Goal: Task Accomplishment & Management: Manage account settings

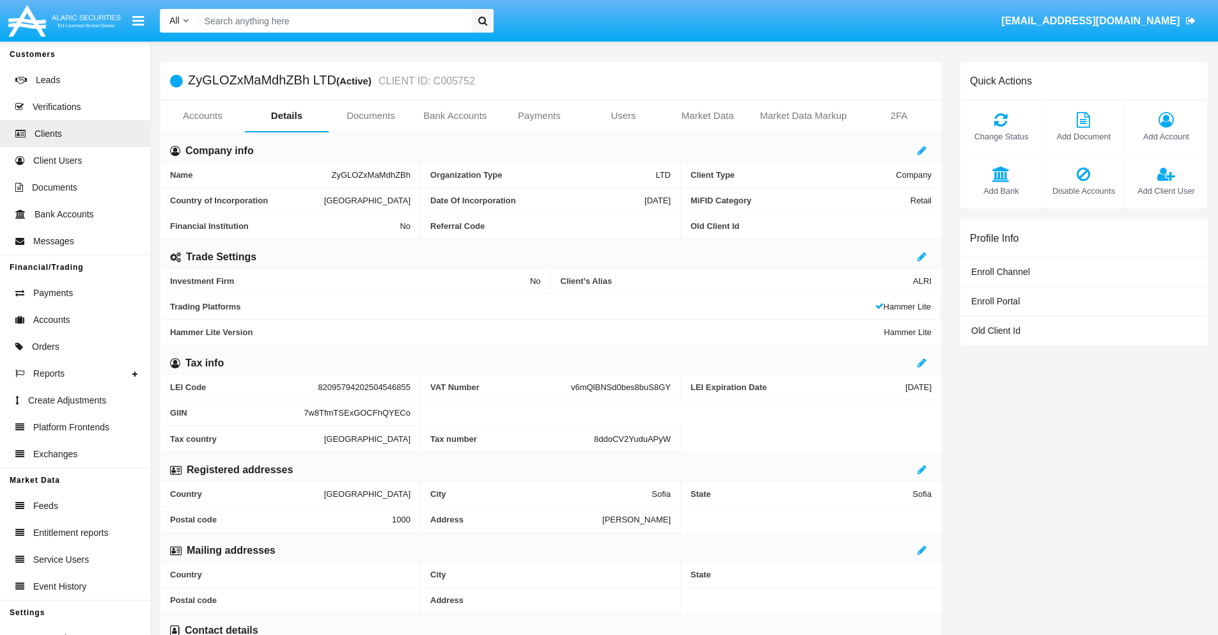
click at [623, 116] on link "Users" at bounding box center [623, 115] width 84 height 31
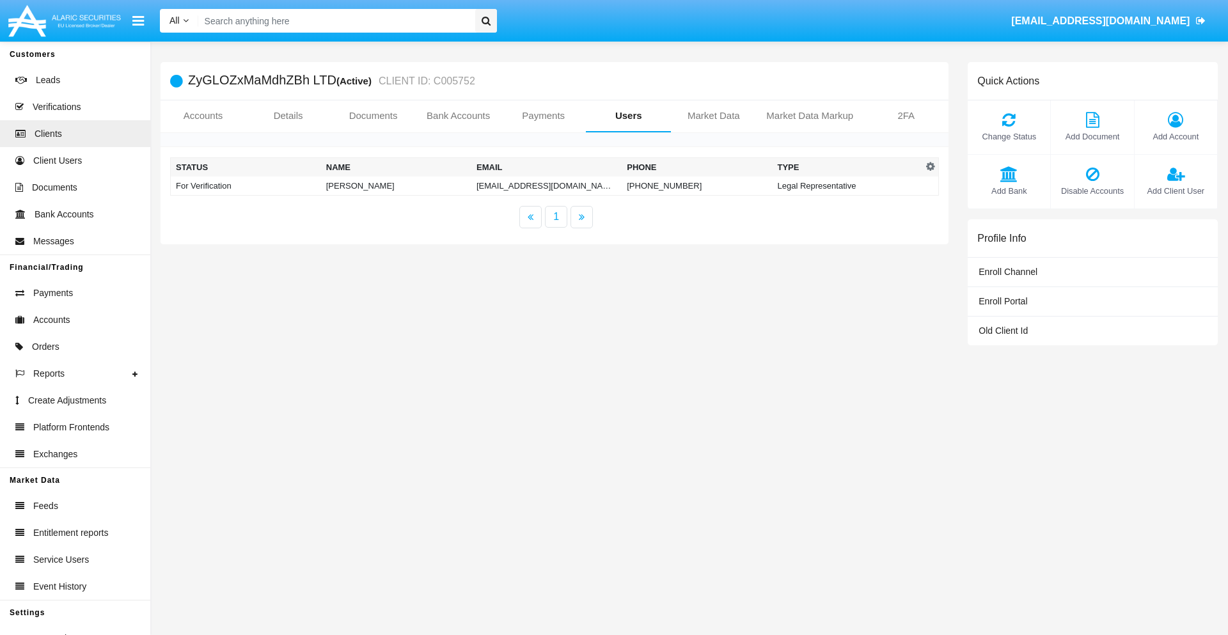
click at [521, 185] on td "[EMAIL_ADDRESS][DOMAIN_NAME]" at bounding box center [546, 185] width 150 height 19
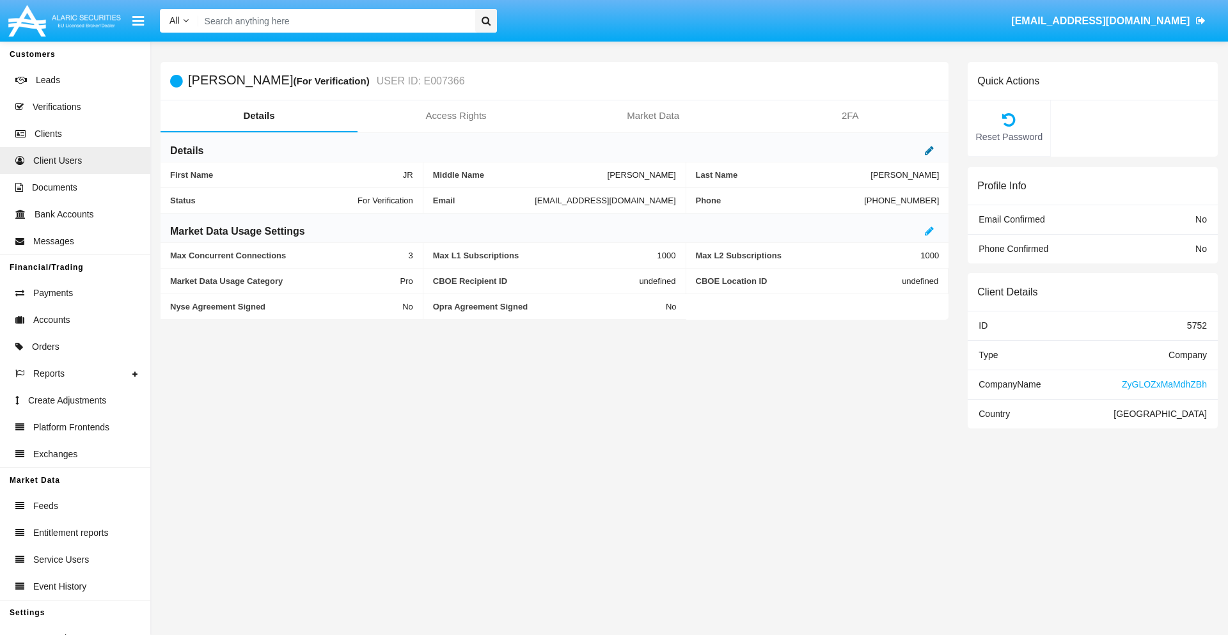
click at [929, 150] on icon at bounding box center [929, 150] width 9 height 10
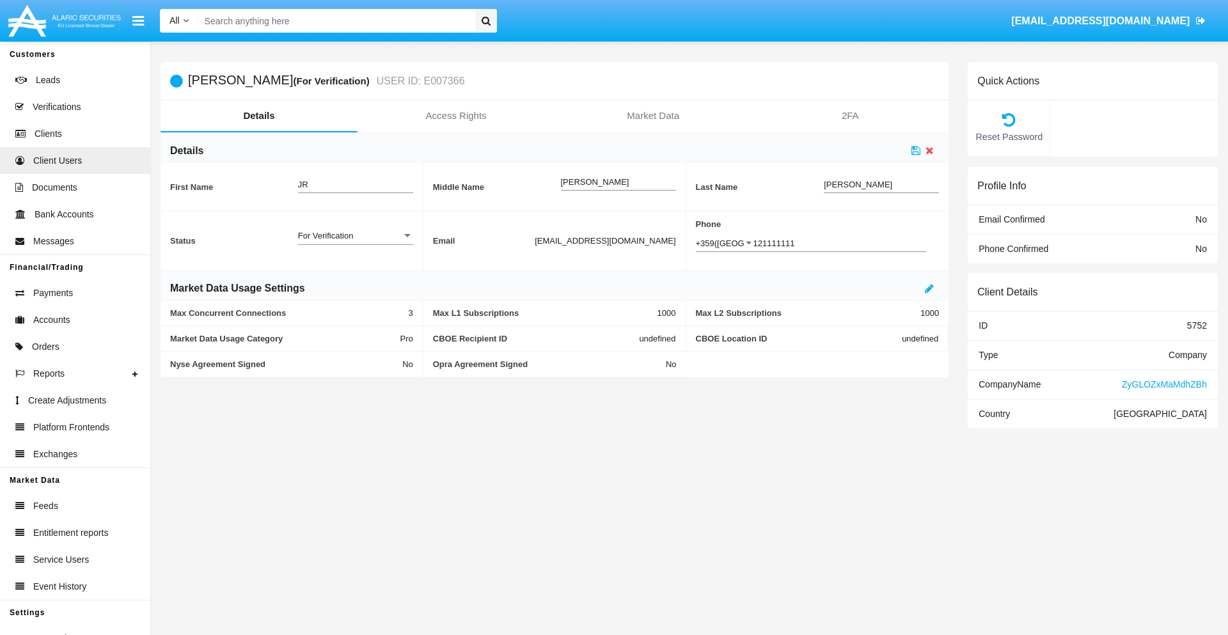
click at [355, 235] on div "For Verification" at bounding box center [350, 235] width 104 height 11
click at [355, 242] on span "Verified" at bounding box center [355, 242] width 115 height 25
click at [916, 150] on icon at bounding box center [915, 150] width 9 height 10
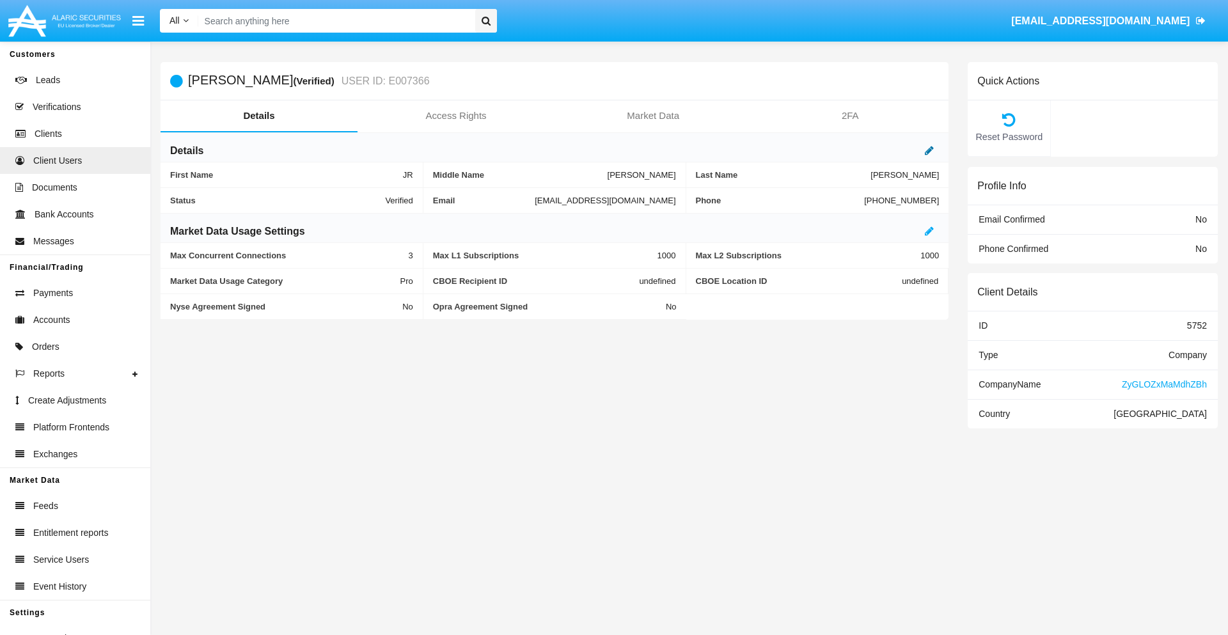
click at [929, 150] on icon at bounding box center [929, 150] width 9 height 10
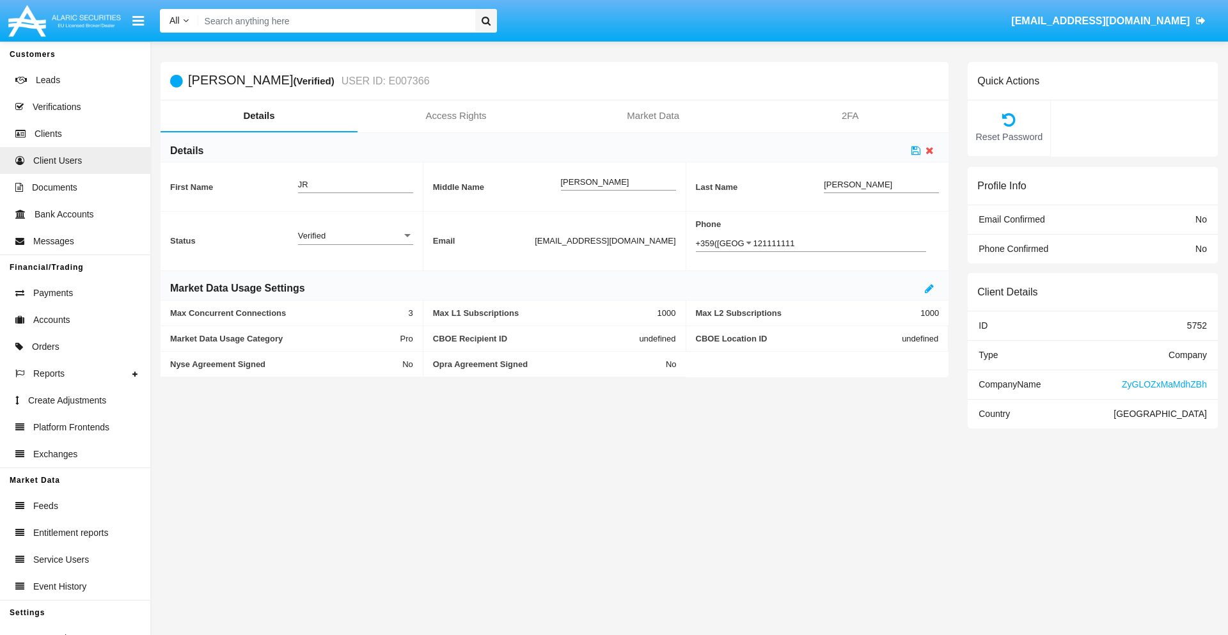
click at [355, 235] on div "Verified" at bounding box center [350, 235] width 104 height 11
click at [355, 242] on span "Active" at bounding box center [355, 242] width 115 height 25
click at [916, 150] on icon at bounding box center [915, 150] width 9 height 10
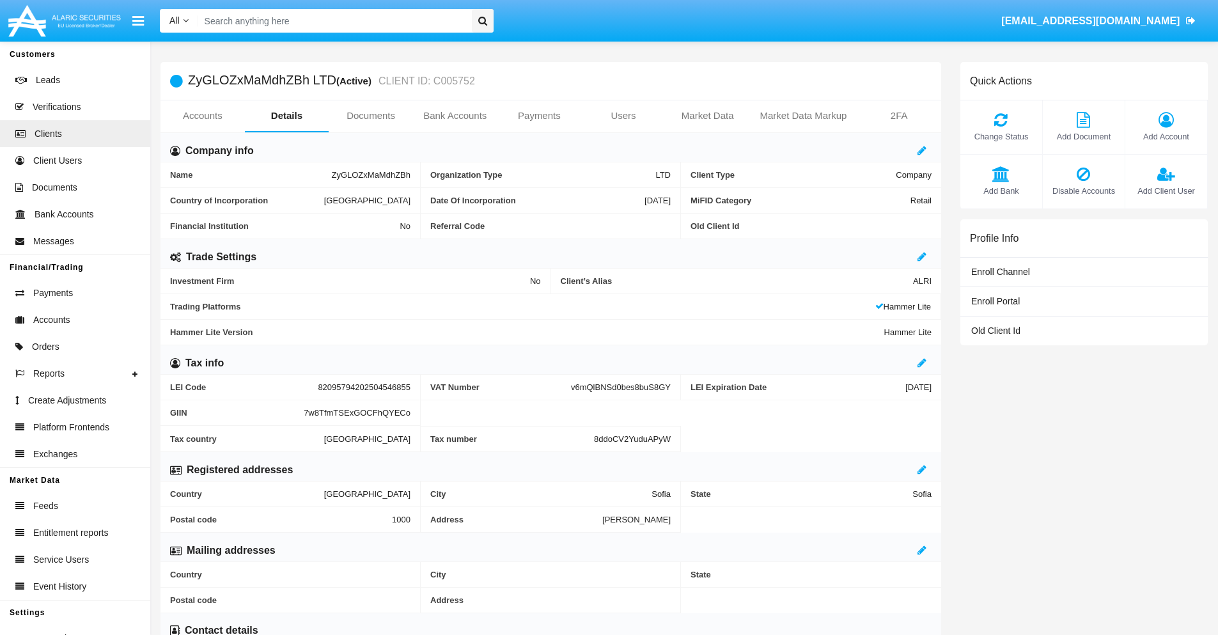
click at [1166, 191] on span "Add Client User" at bounding box center [1166, 191] width 69 height 12
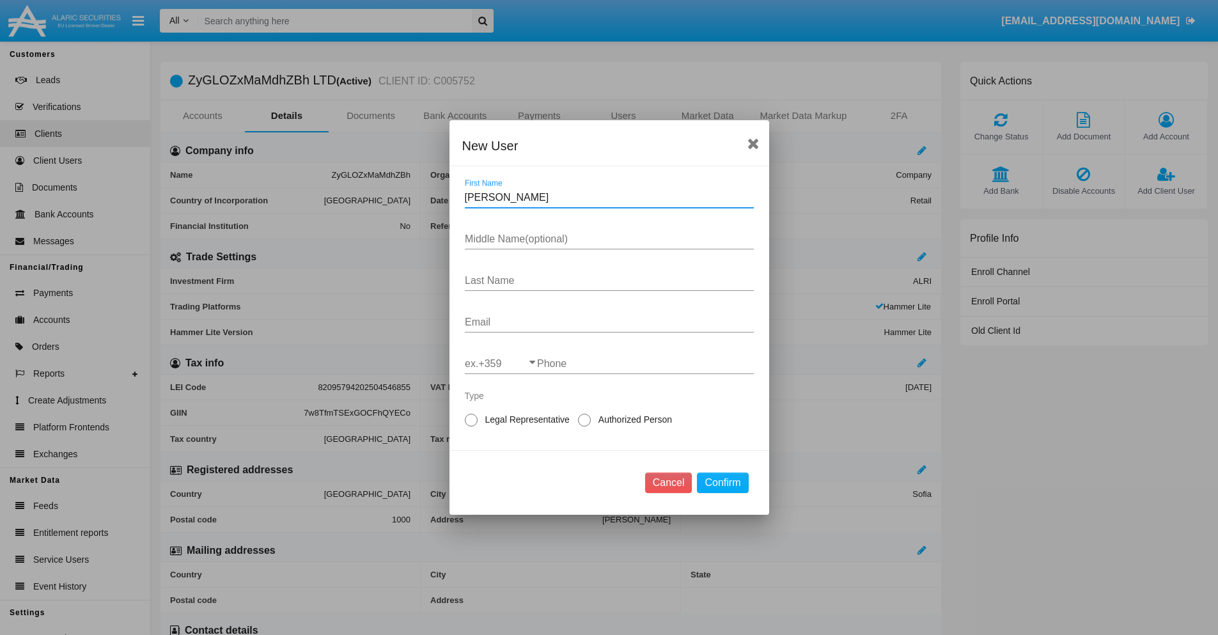
type input "[PERSON_NAME]"
type input "[US_STATE]"
type input "Kuvalis"
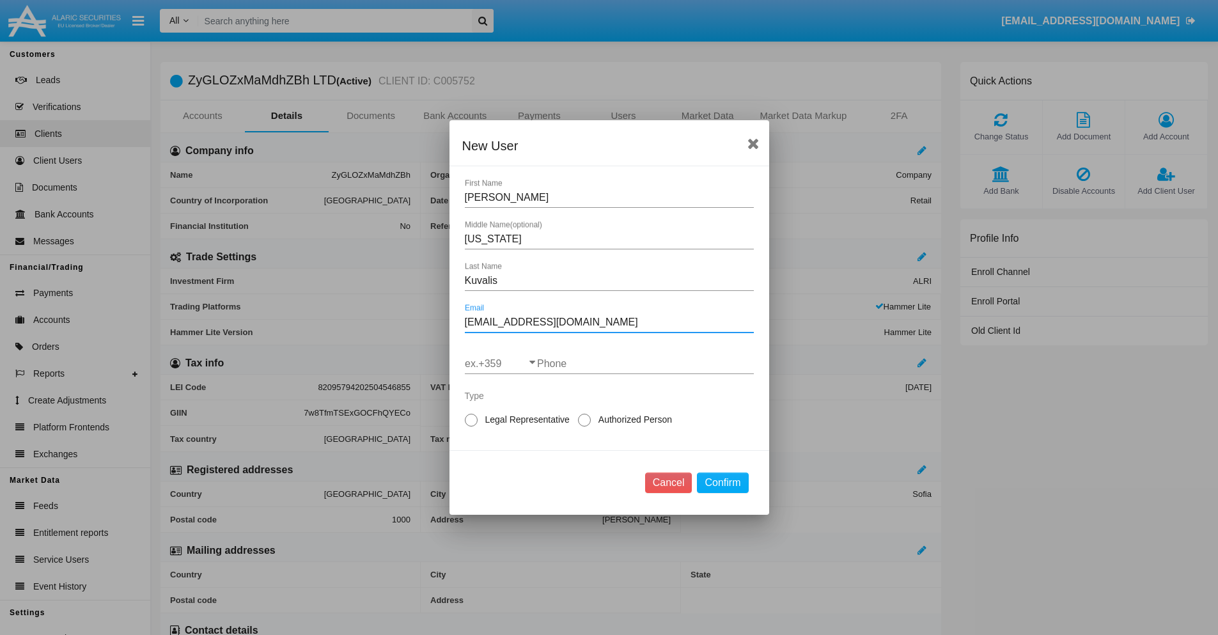
type input "[EMAIL_ADDRESS][DOMAIN_NAME]"
click at [501, 364] on input "ex.+359" at bounding box center [501, 364] width 72 height 12
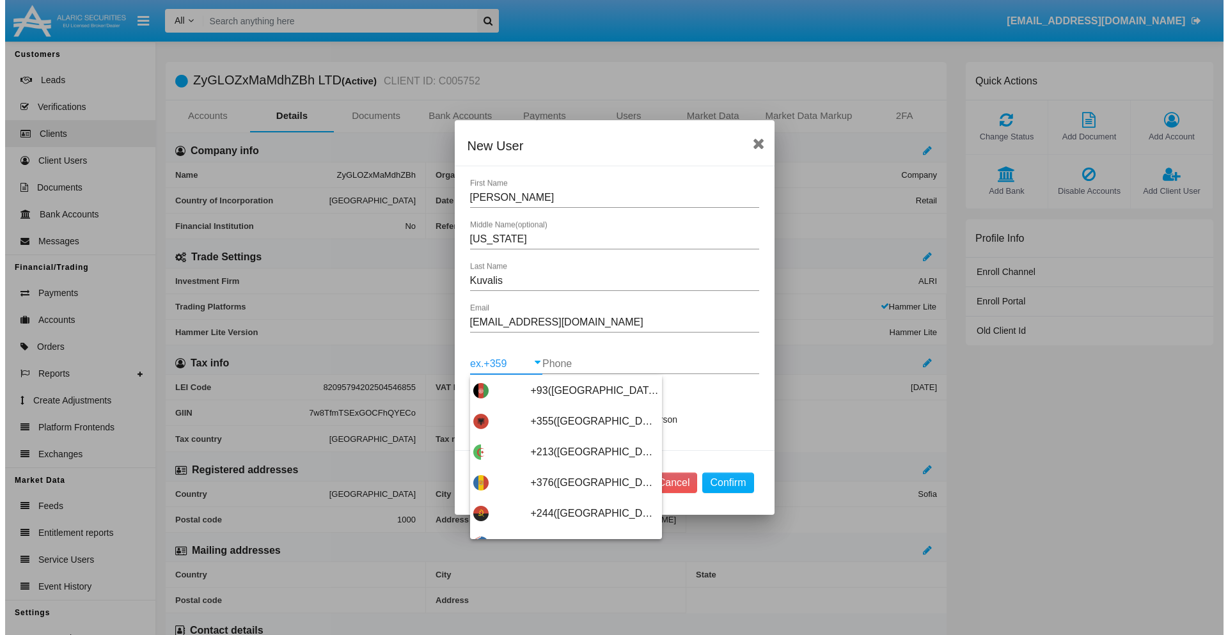
scroll to position [6803, 0]
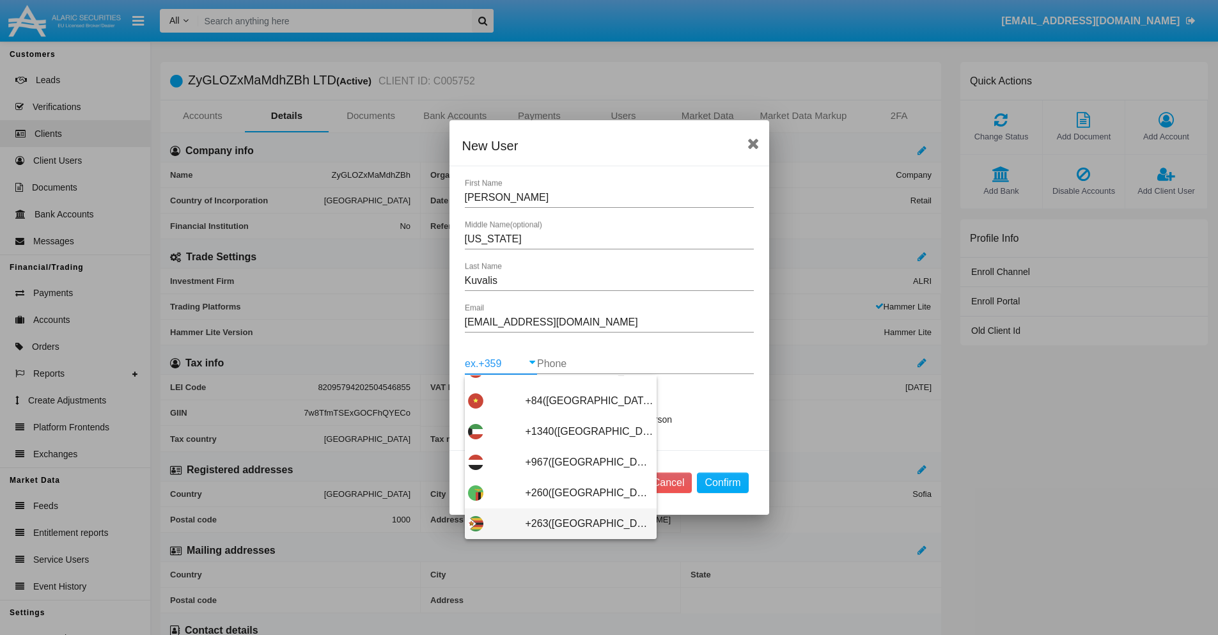
click at [556, 524] on span "+263([GEOGRAPHIC_DATA])" at bounding box center [590, 523] width 128 height 31
type input "+263([GEOGRAPHIC_DATA])"
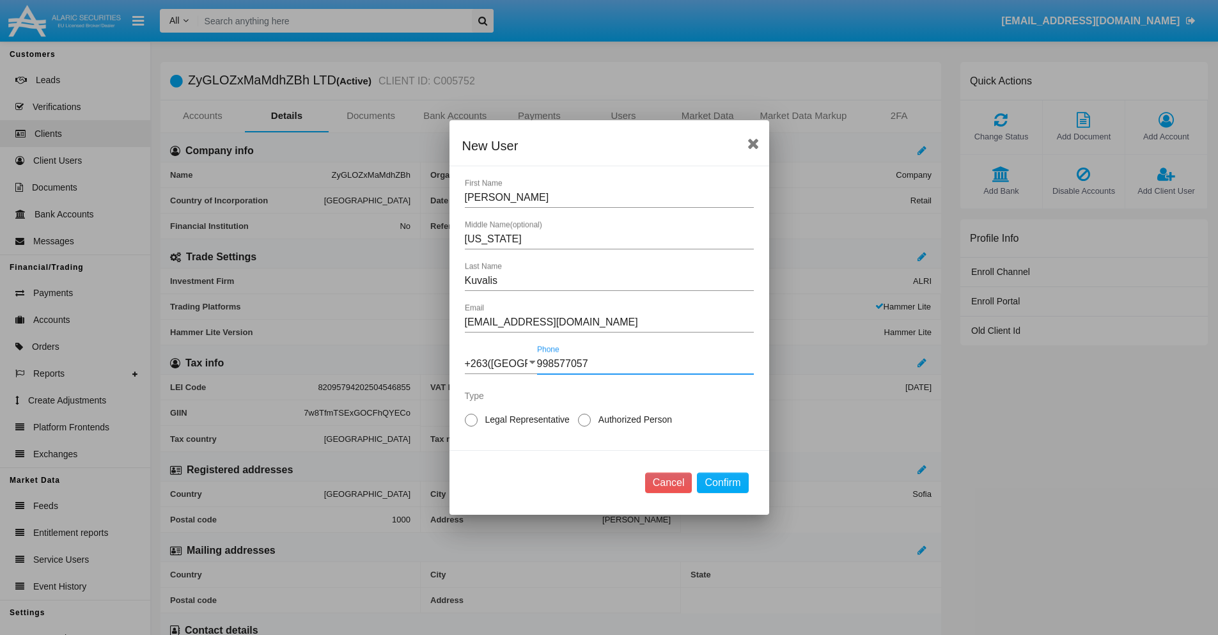
type input "998577057"
click at [632, 419] on span "Authorized Person" at bounding box center [633, 419] width 84 height 13
click at [584, 426] on input "Authorized Person" at bounding box center [584, 426] width 1 height 1
radio input "true"
click at [722, 483] on button "Confirm" at bounding box center [722, 482] width 51 height 20
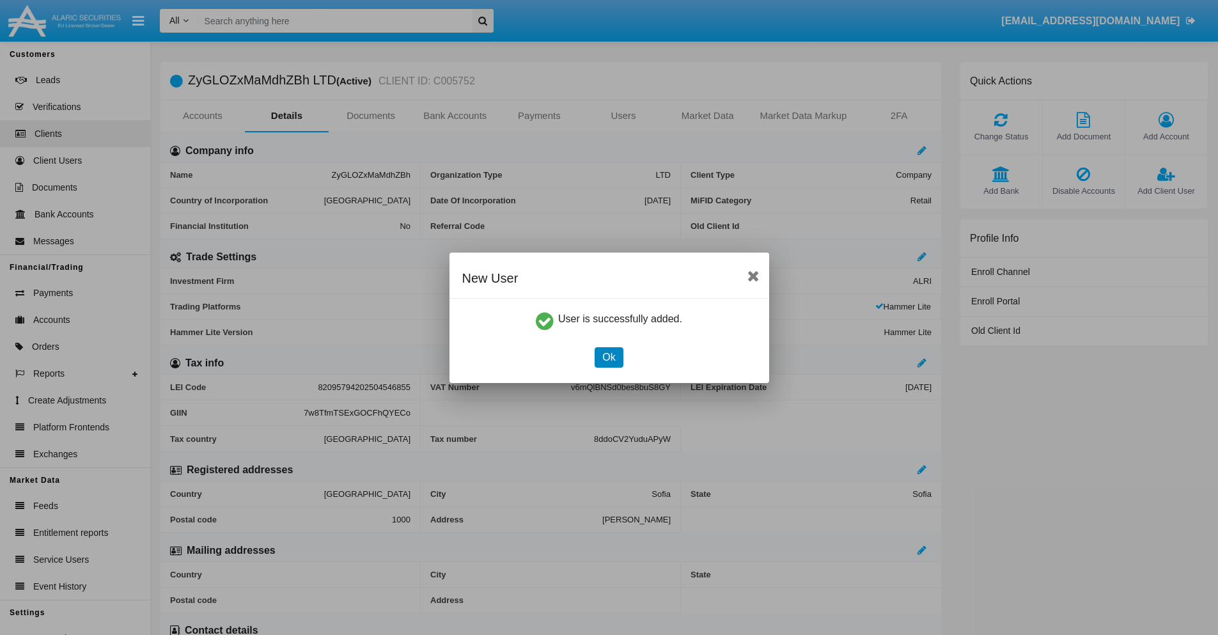
click at [609, 357] on button "Ok" at bounding box center [609, 357] width 28 height 20
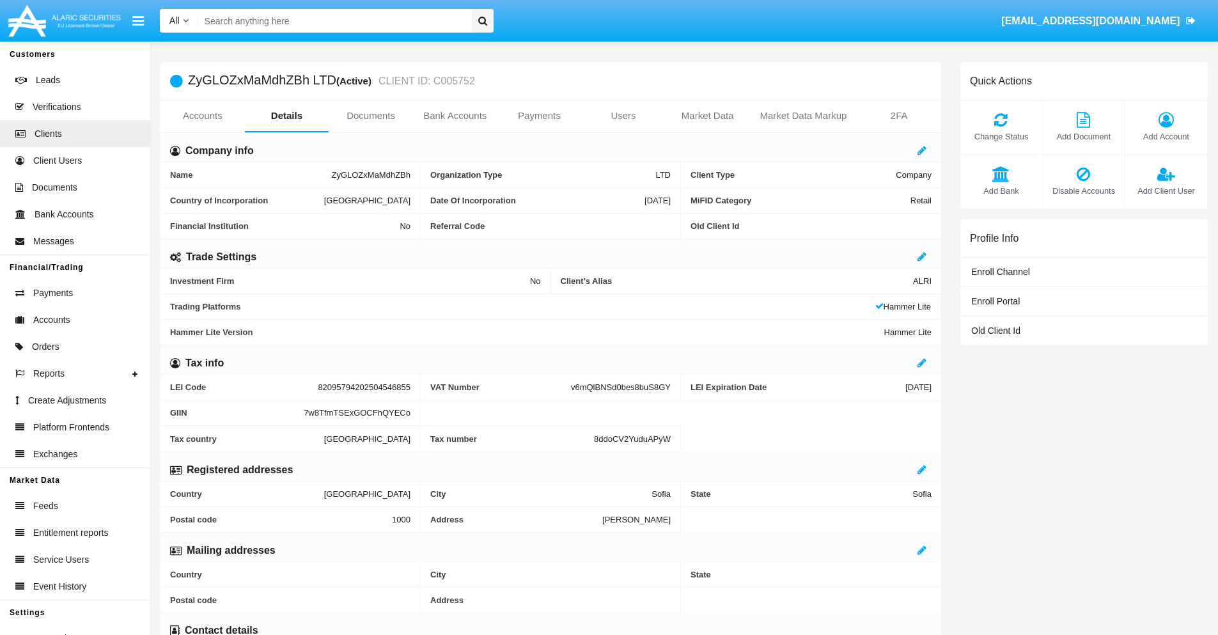
click at [1166, 191] on span "Add Client User" at bounding box center [1166, 191] width 69 height 12
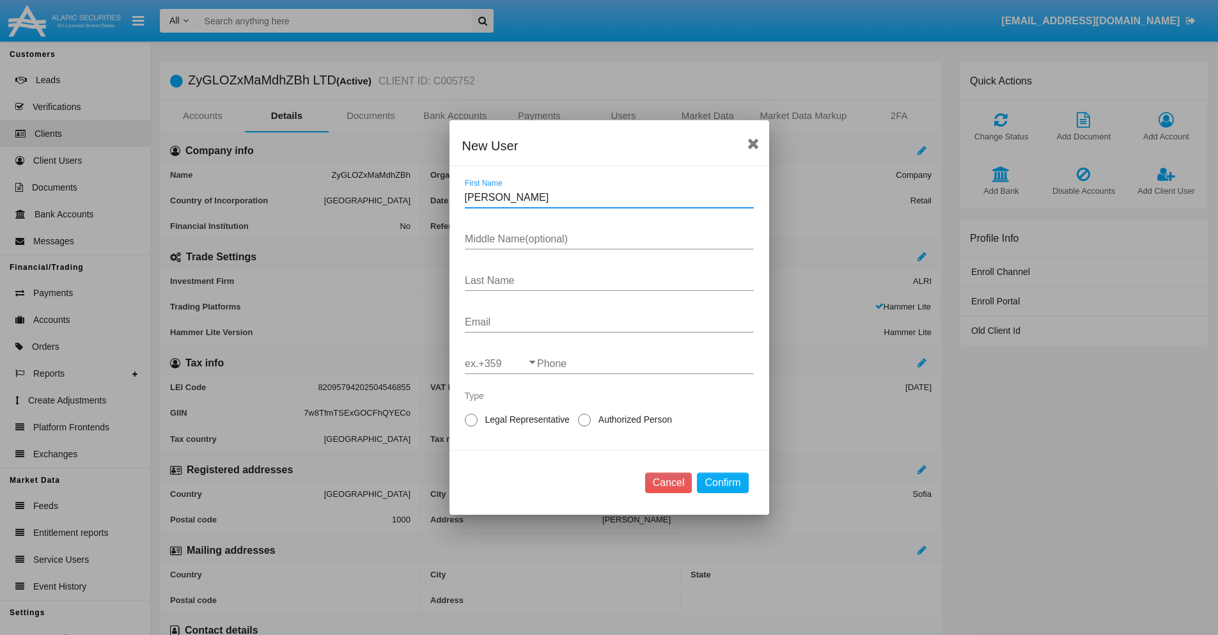
type input "Milda"
type input "Kesha"
type input "Daugherty"
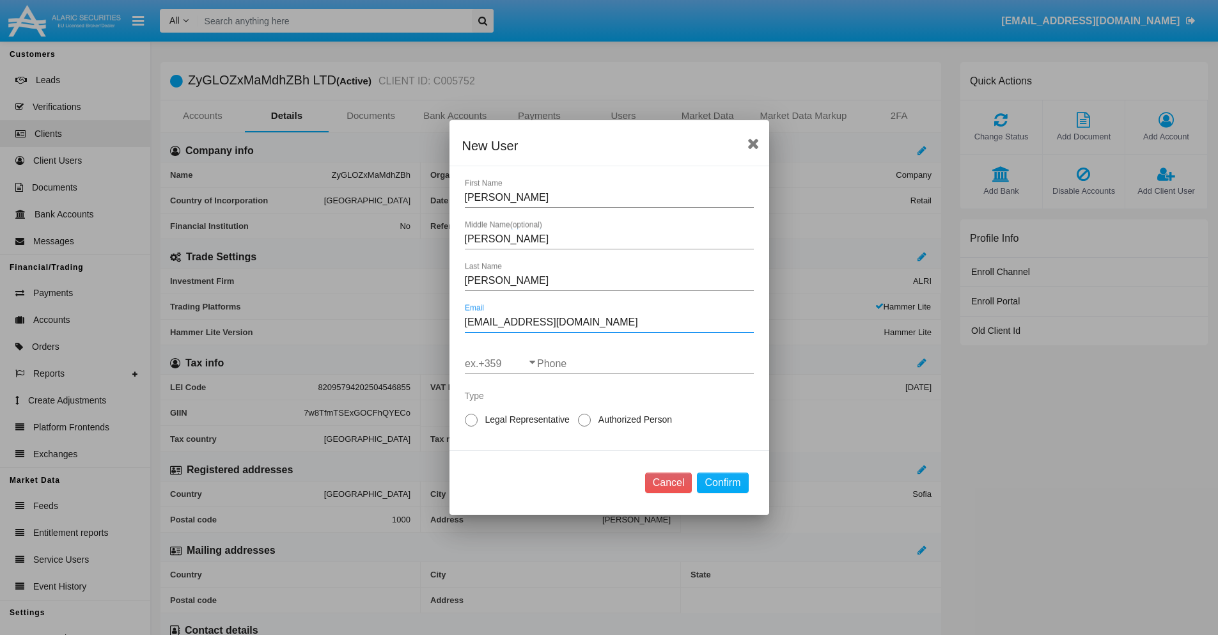
type input "[EMAIL_ADDRESS][DOMAIN_NAME]"
click at [501, 364] on input "ex.+359" at bounding box center [501, 364] width 72 height 12
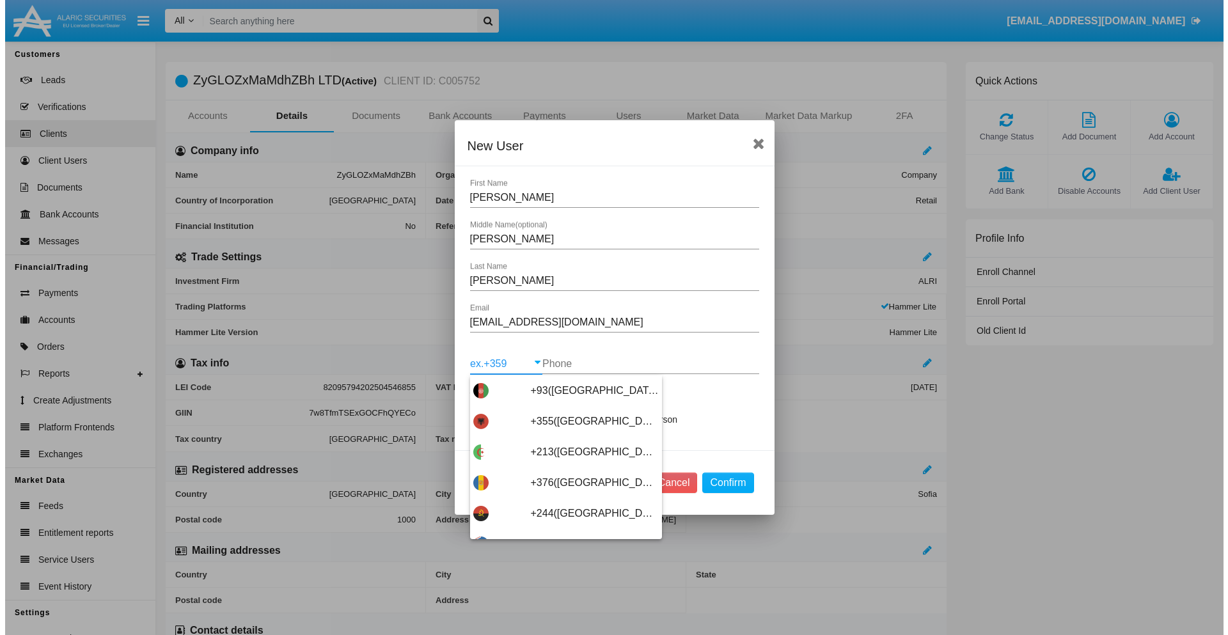
scroll to position [6803, 0]
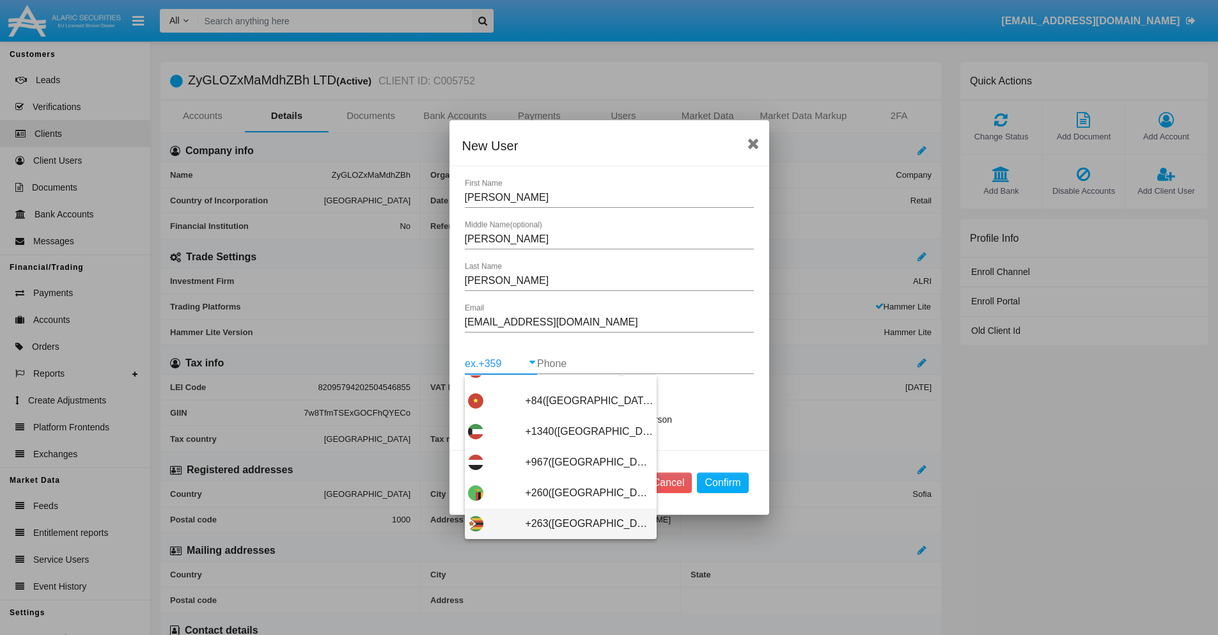
click at [556, 524] on span "+263([GEOGRAPHIC_DATA])" at bounding box center [590, 523] width 128 height 31
type input "+263([GEOGRAPHIC_DATA])"
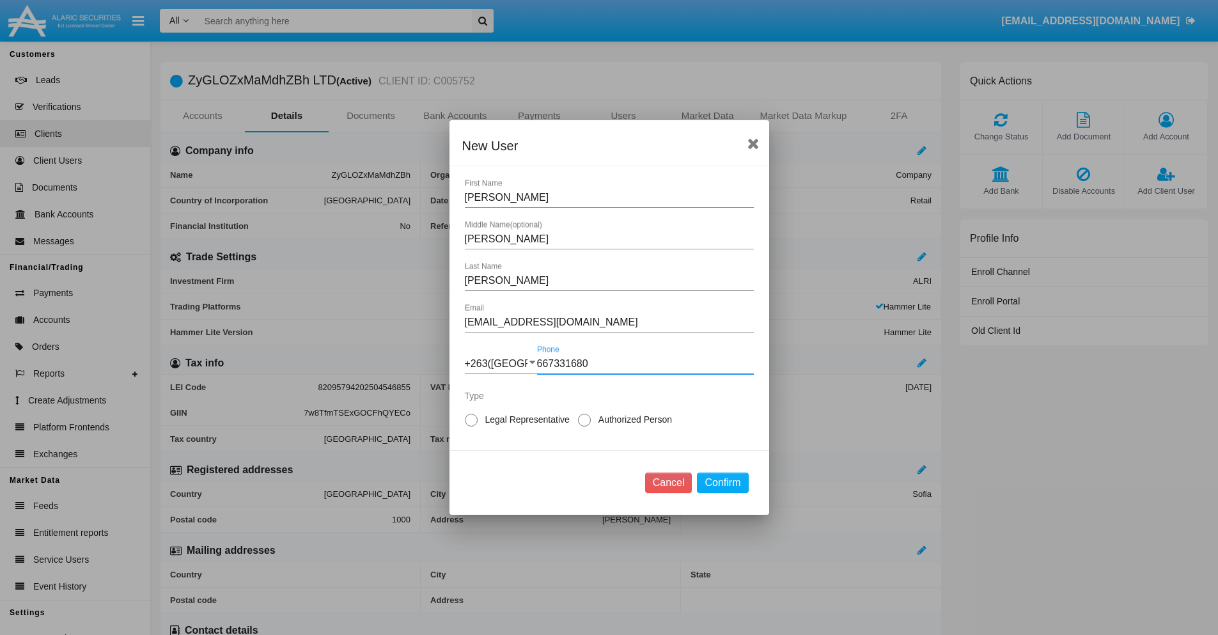
type input "667331680"
click at [525, 419] on span "Legal Representative" at bounding box center [525, 419] width 95 height 13
click at [471, 426] on input "Legal Representative" at bounding box center [471, 426] width 1 height 1
radio input "true"
click at [722, 483] on button "Confirm" at bounding box center [722, 482] width 51 height 20
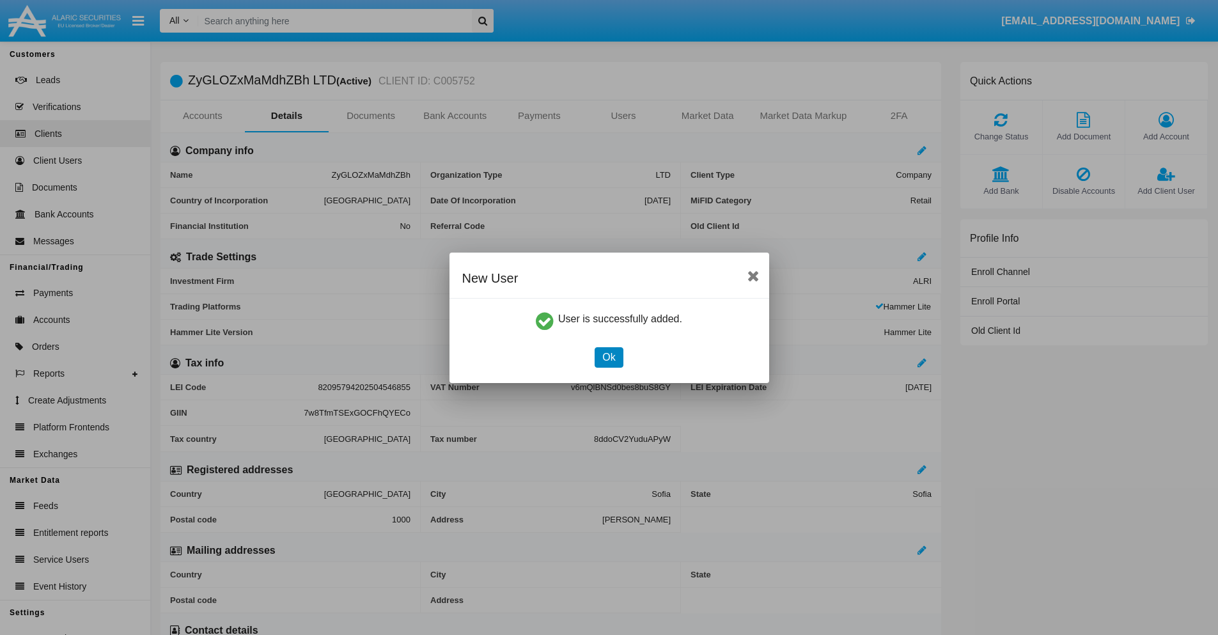
click at [609, 357] on button "Ok" at bounding box center [609, 357] width 28 height 20
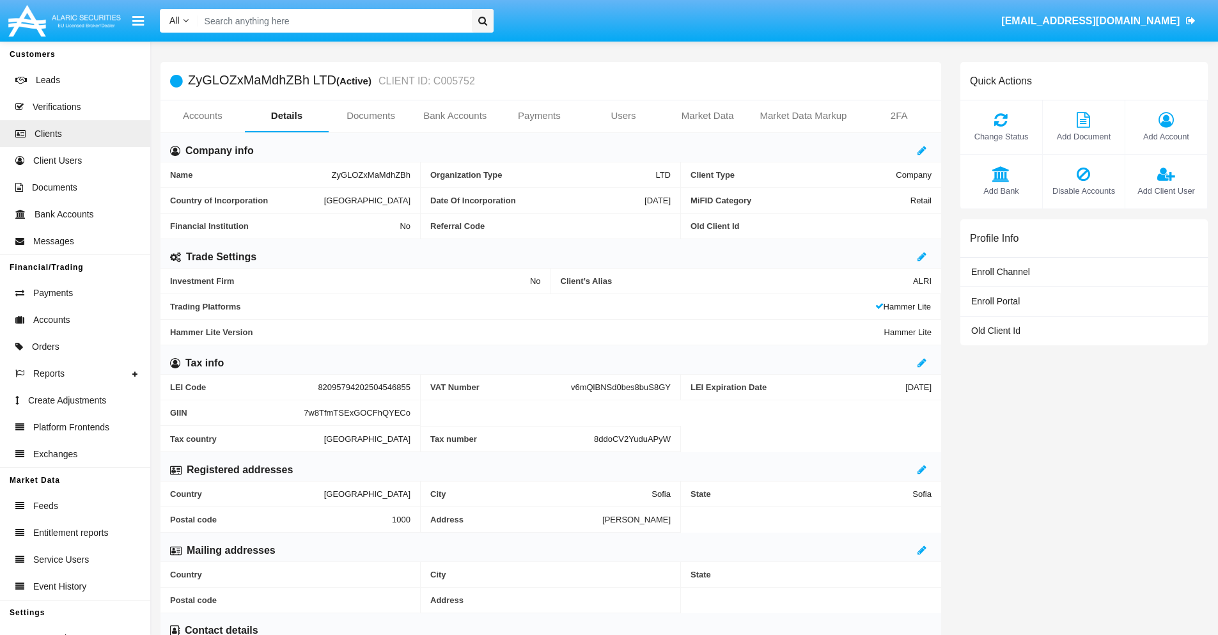
click at [623, 116] on link "Users" at bounding box center [623, 115] width 84 height 31
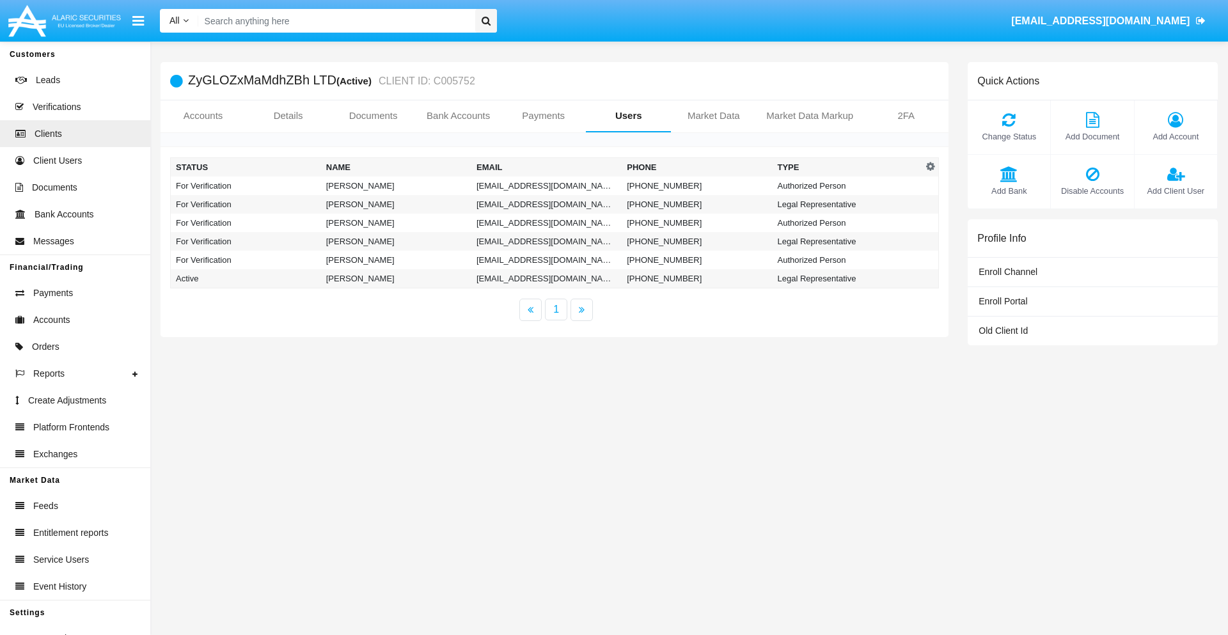
click at [546, 185] on td "[EMAIL_ADDRESS][DOMAIN_NAME]" at bounding box center [546, 185] width 150 height 19
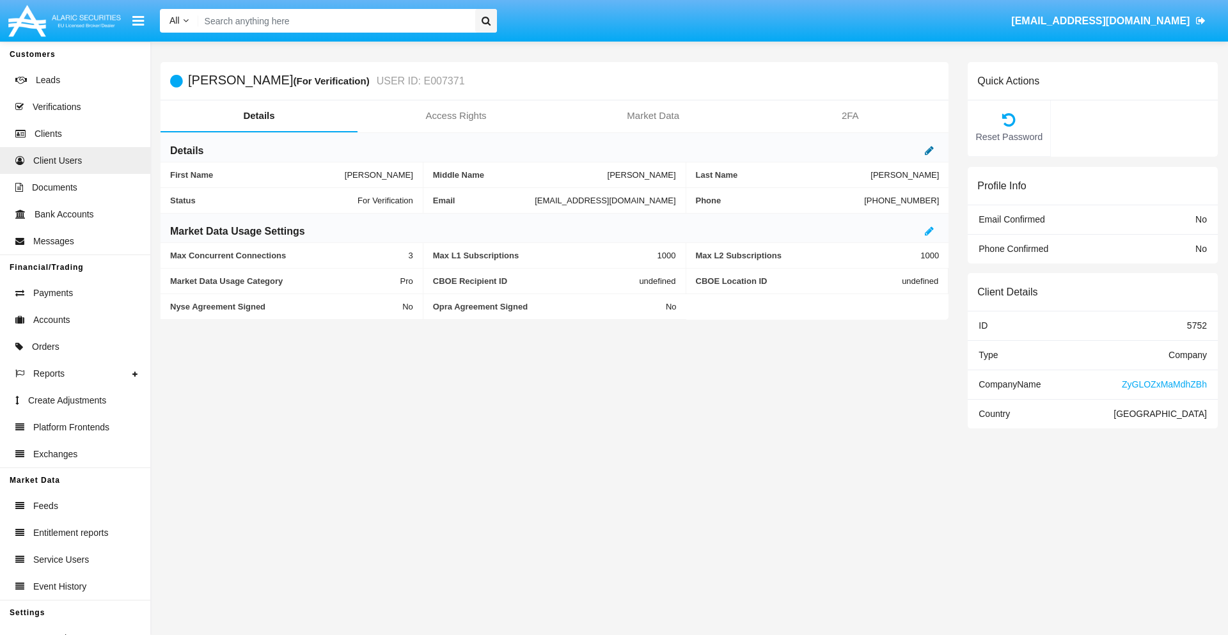
click at [929, 150] on icon at bounding box center [929, 150] width 9 height 10
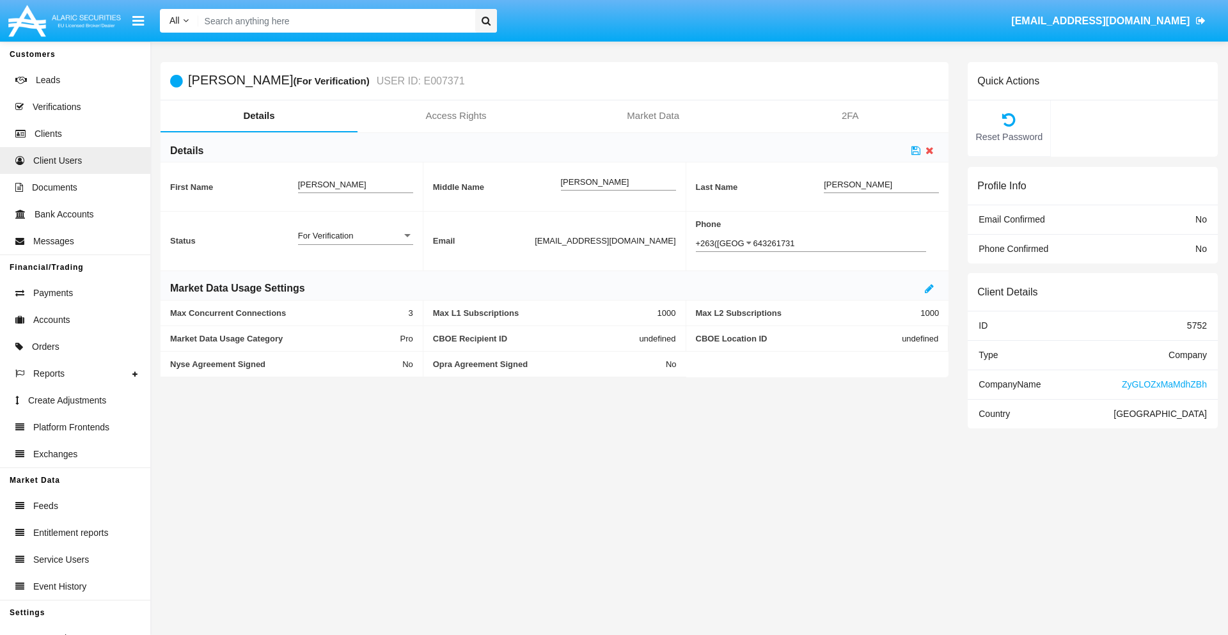
click at [355, 235] on div "For Verification" at bounding box center [350, 235] width 104 height 11
click at [355, 242] on span "Verified" at bounding box center [345, 242] width 95 height 25
click at [916, 150] on icon at bounding box center [915, 150] width 9 height 10
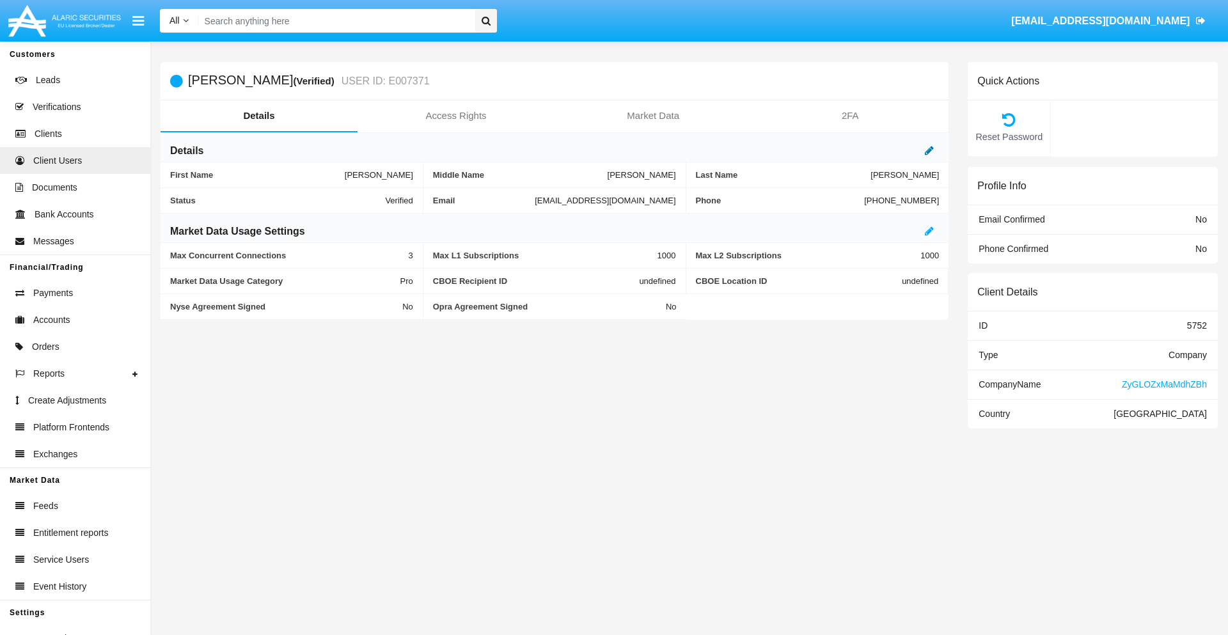
click at [929, 150] on icon at bounding box center [929, 150] width 9 height 10
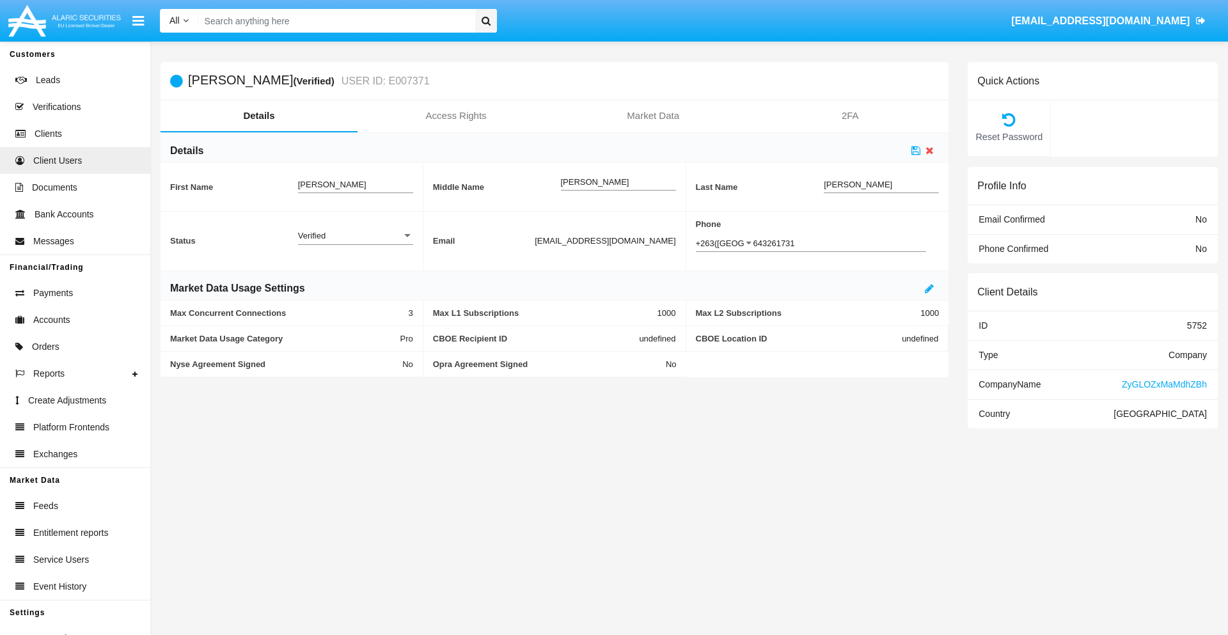
click at [355, 235] on div "Verified" at bounding box center [350, 235] width 104 height 11
click at [355, 242] on span "Active" at bounding box center [355, 242] width 115 height 25
click at [916, 150] on icon at bounding box center [915, 150] width 9 height 10
